Goal: Task Accomplishment & Management: Complete application form

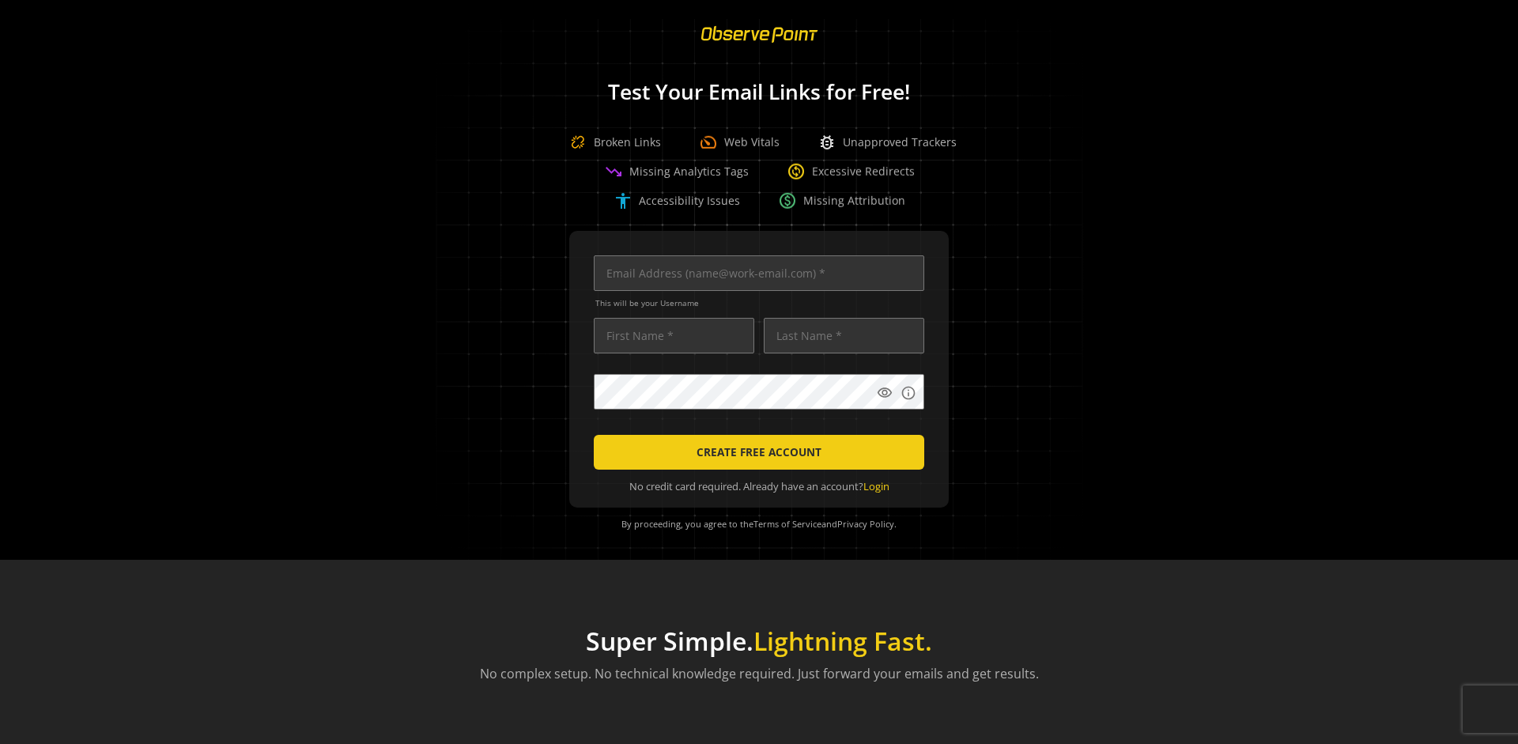
scroll to position [0, 5117]
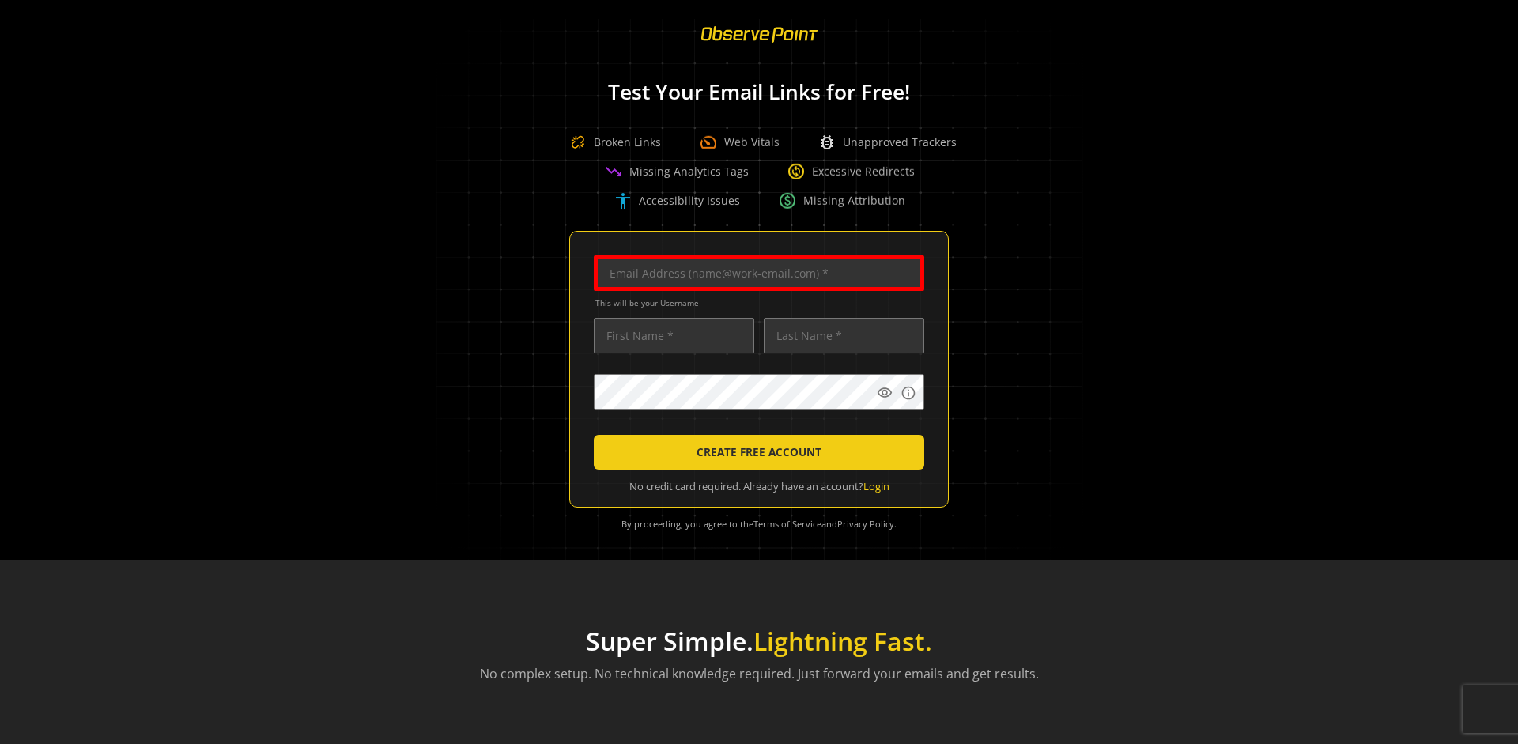
click at [755, 273] on input "text" at bounding box center [759, 273] width 331 height 36
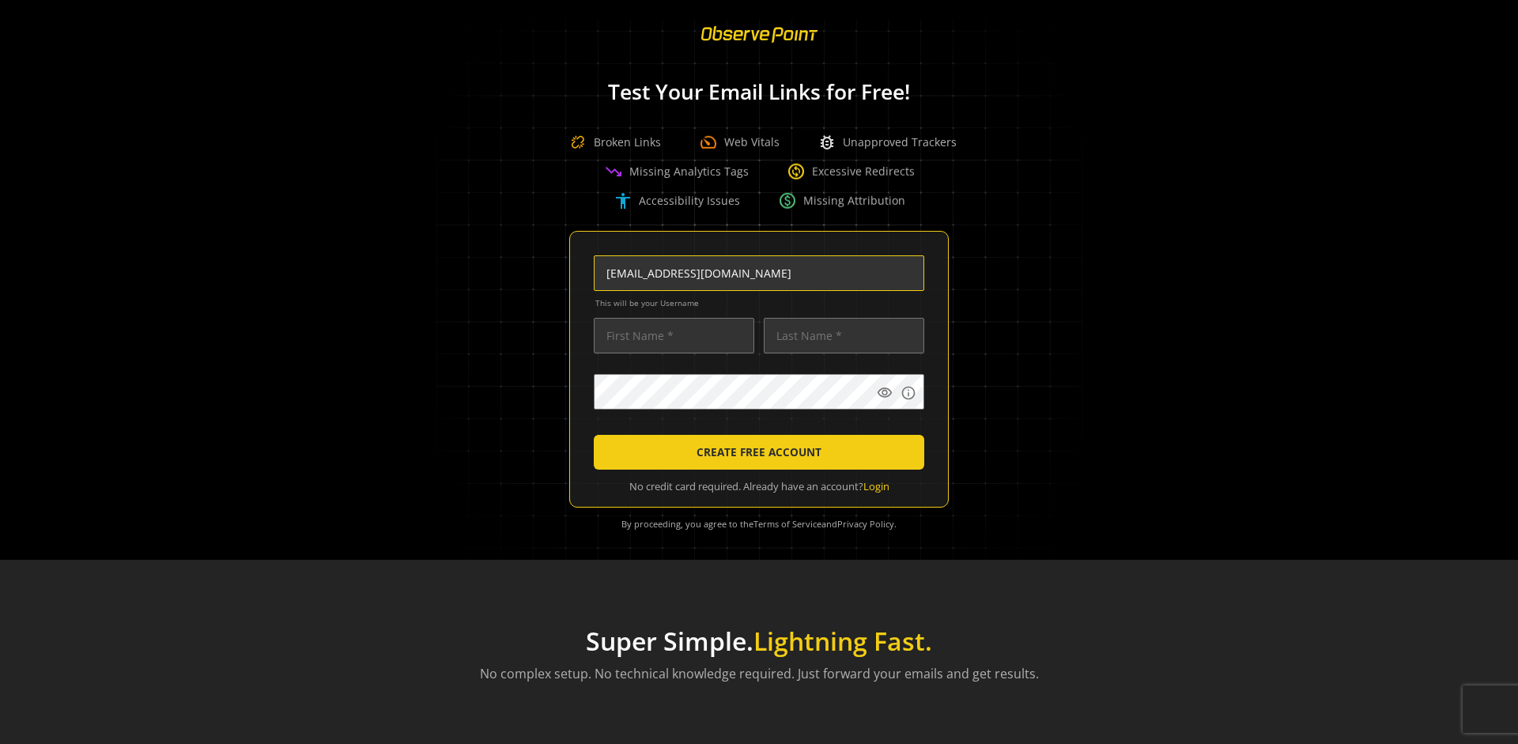
scroll to position [0, 83]
type input "qatest+01961150-c66e-70cb-b5f0-c15d2ee3146a-74323@observepoint.com"
click at [670, 335] on input "text" at bounding box center [674, 336] width 161 height 36
type input "Test"
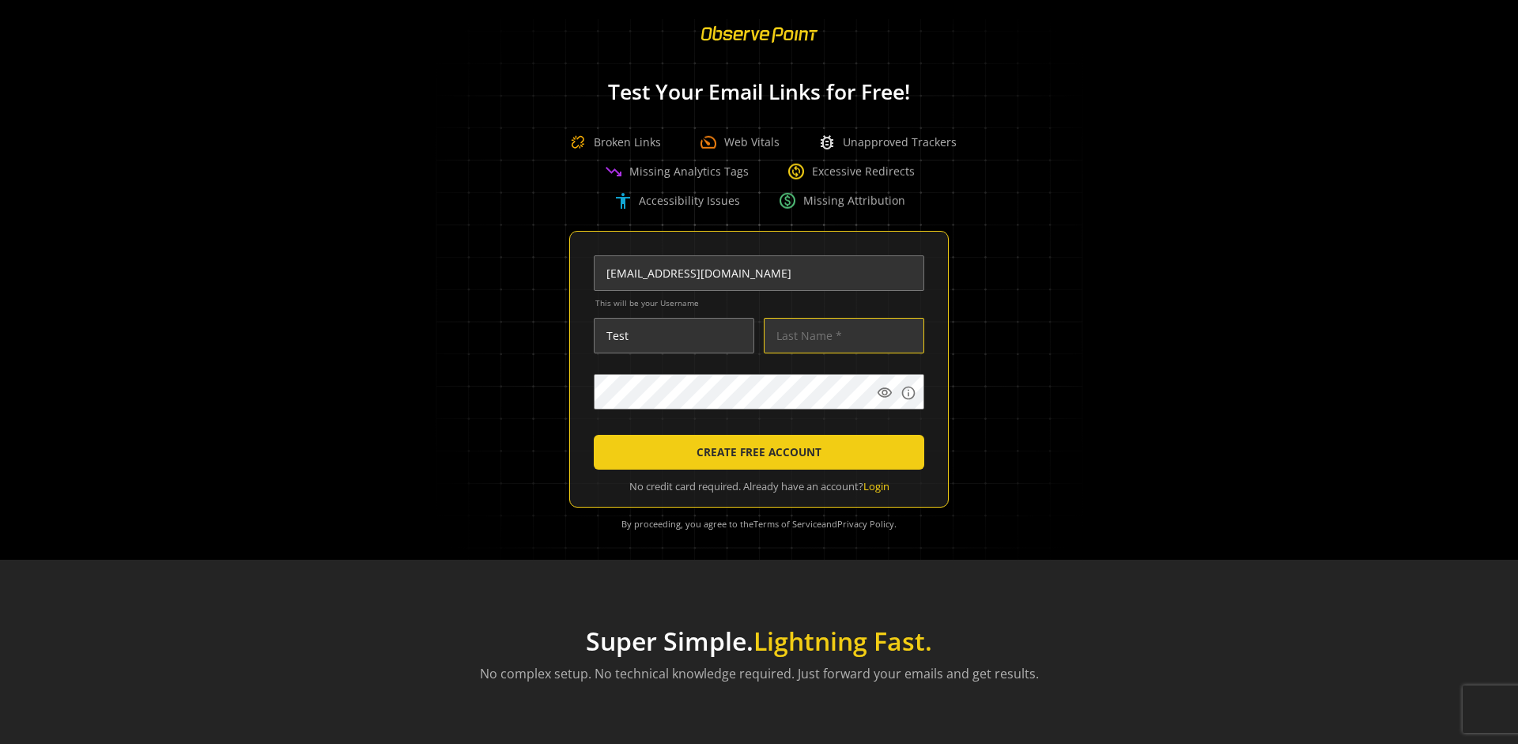
click at [840, 335] on input "text" at bounding box center [844, 336] width 161 height 36
type input "Test"
